Goal: Transaction & Acquisition: Obtain resource

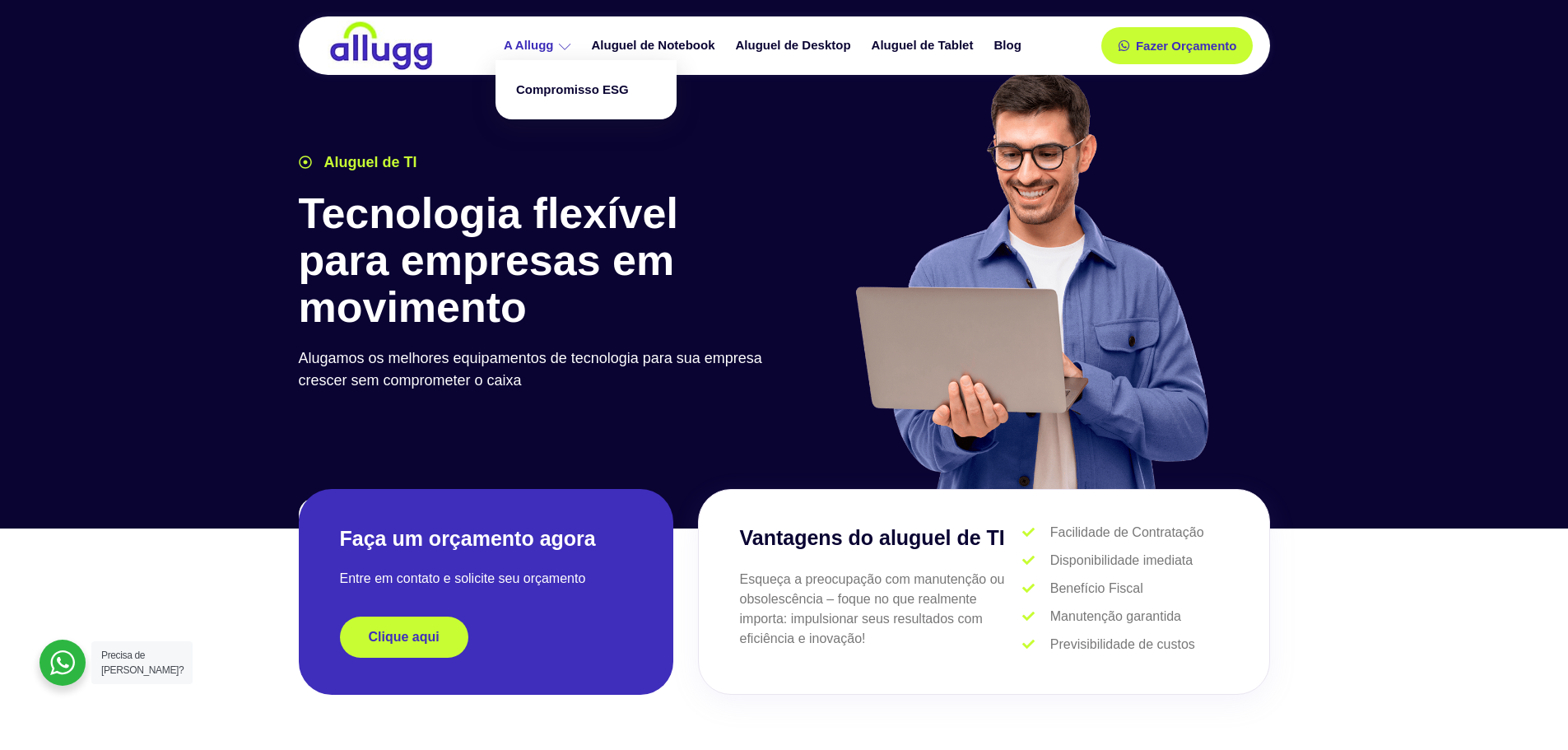
click at [568, 44] on icon at bounding box center [565, 47] width 13 height 13
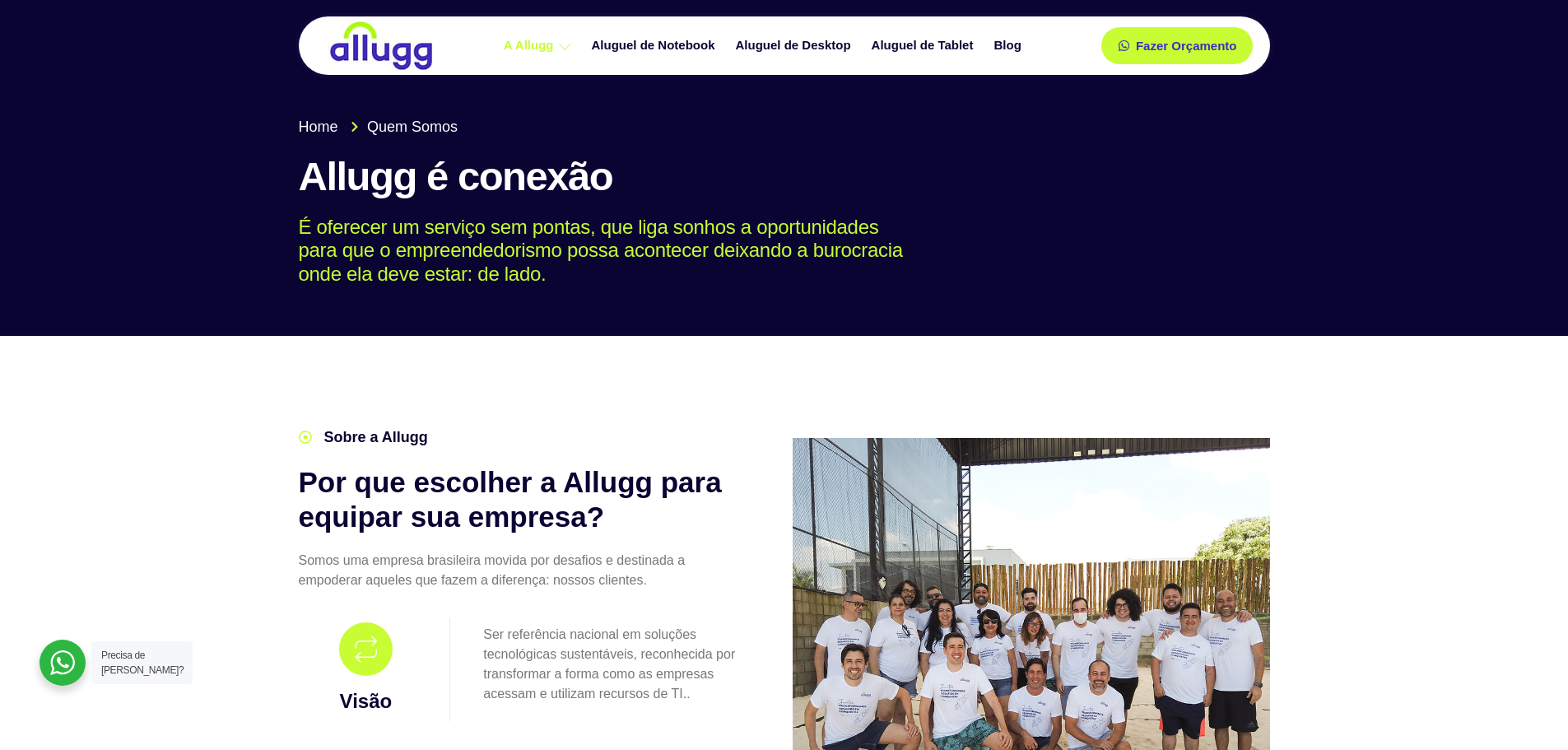
click at [330, 132] on span "Home" at bounding box center [318, 127] width 39 height 22
click at [895, 45] on link "Aluguel de Tablet" at bounding box center [924, 46] width 122 height 29
